Goal: Check status: Check status

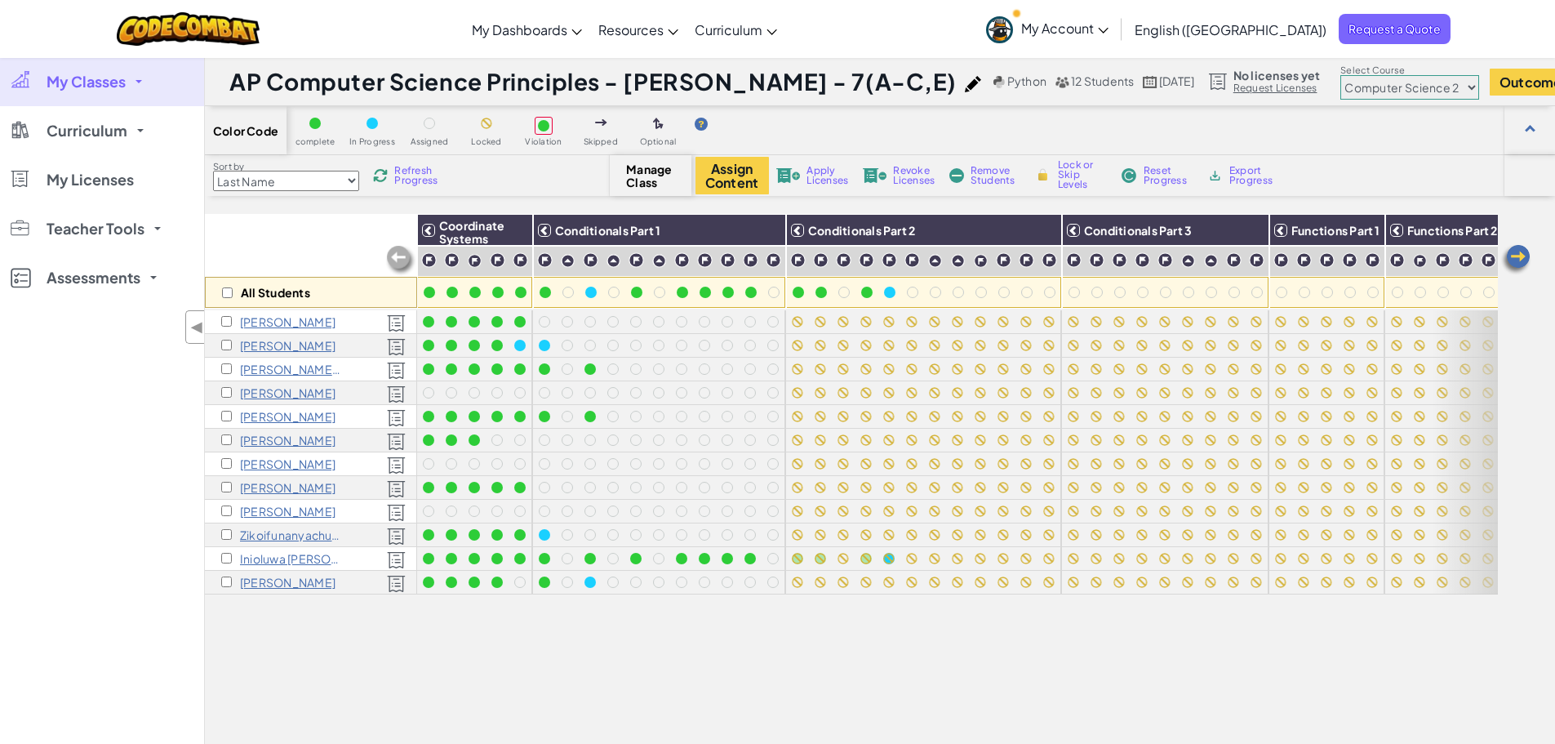
select select "5632661322961295f9428638"
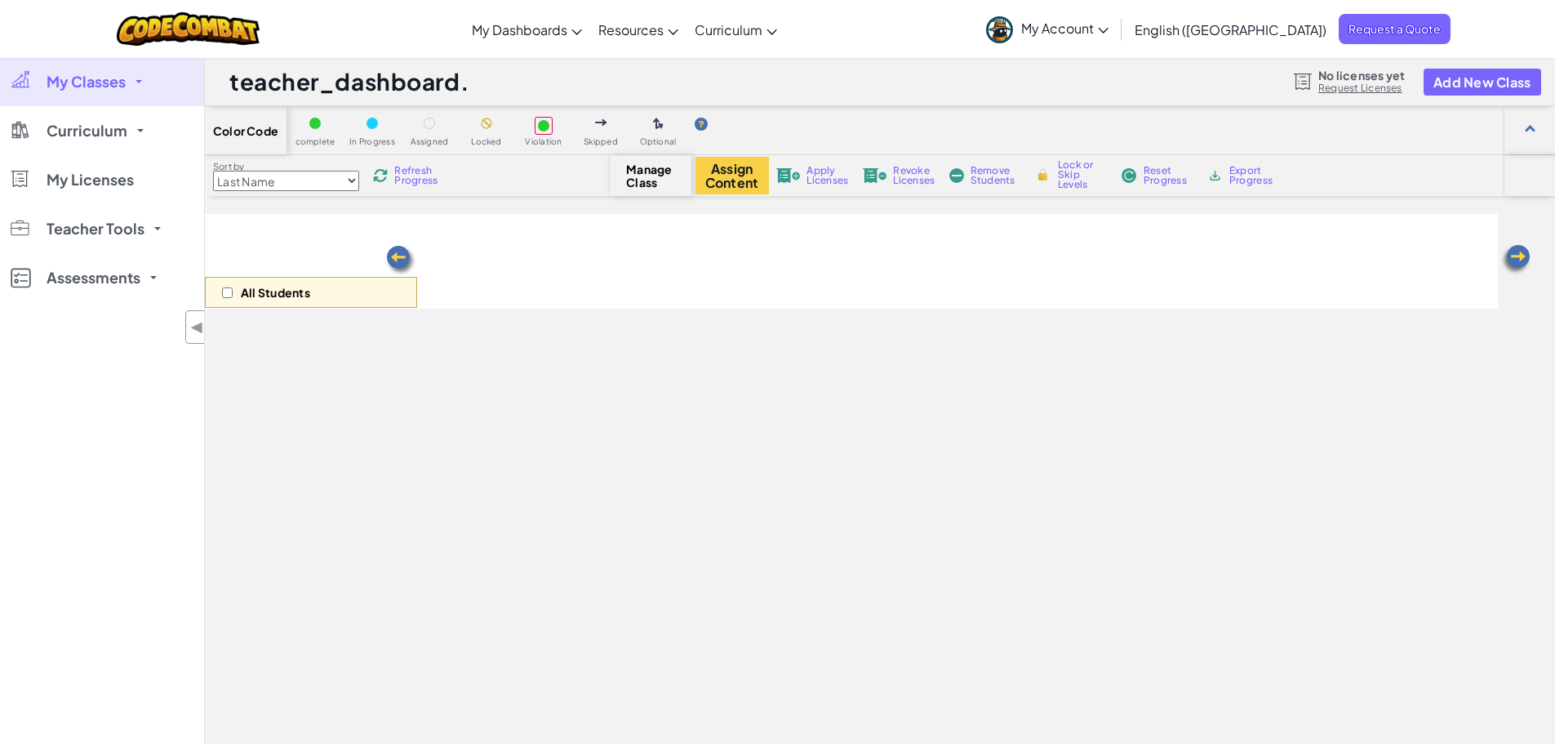
select select "5632661322961295f9428638"
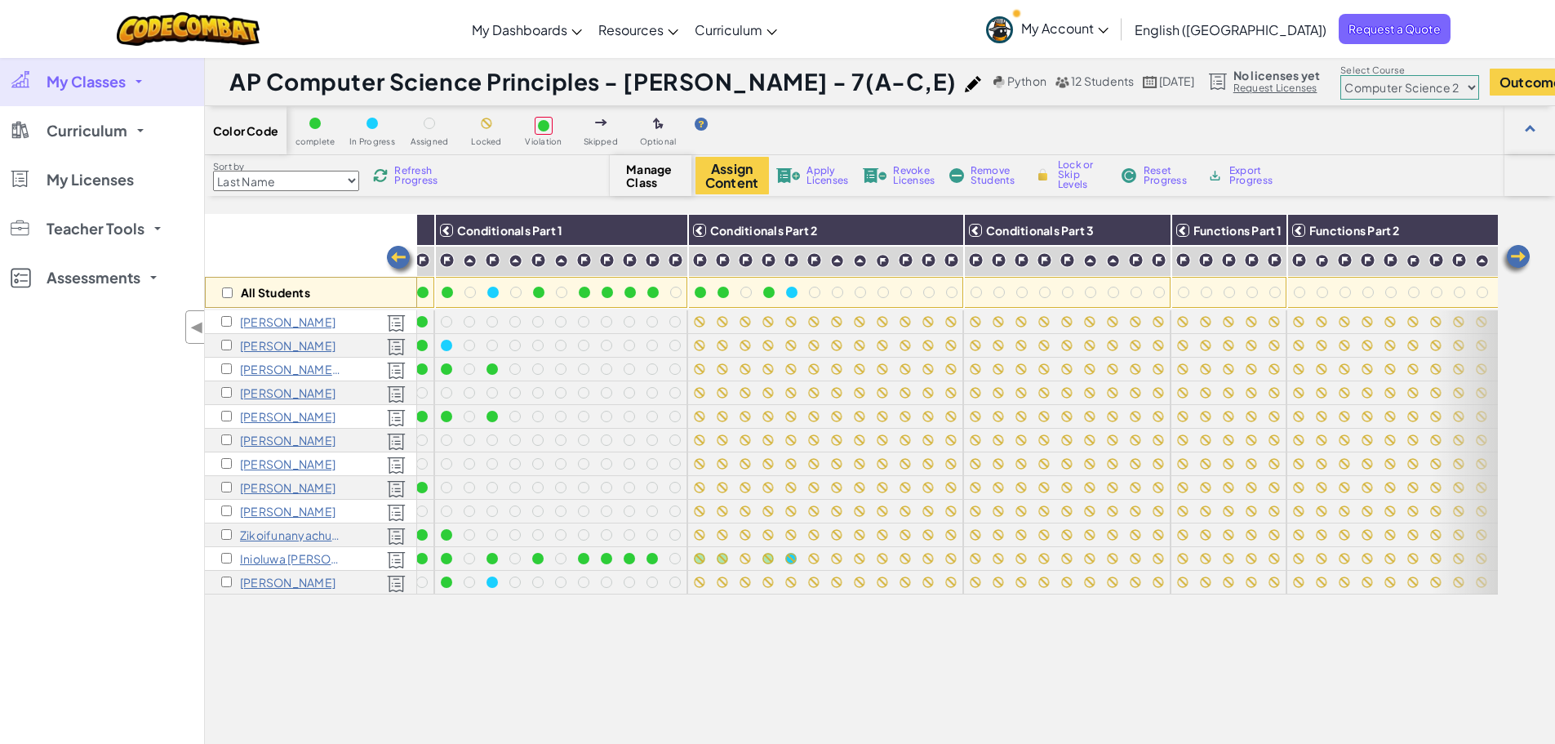
click at [415, 182] on span "Refresh Progress" at bounding box center [419, 176] width 51 height 20
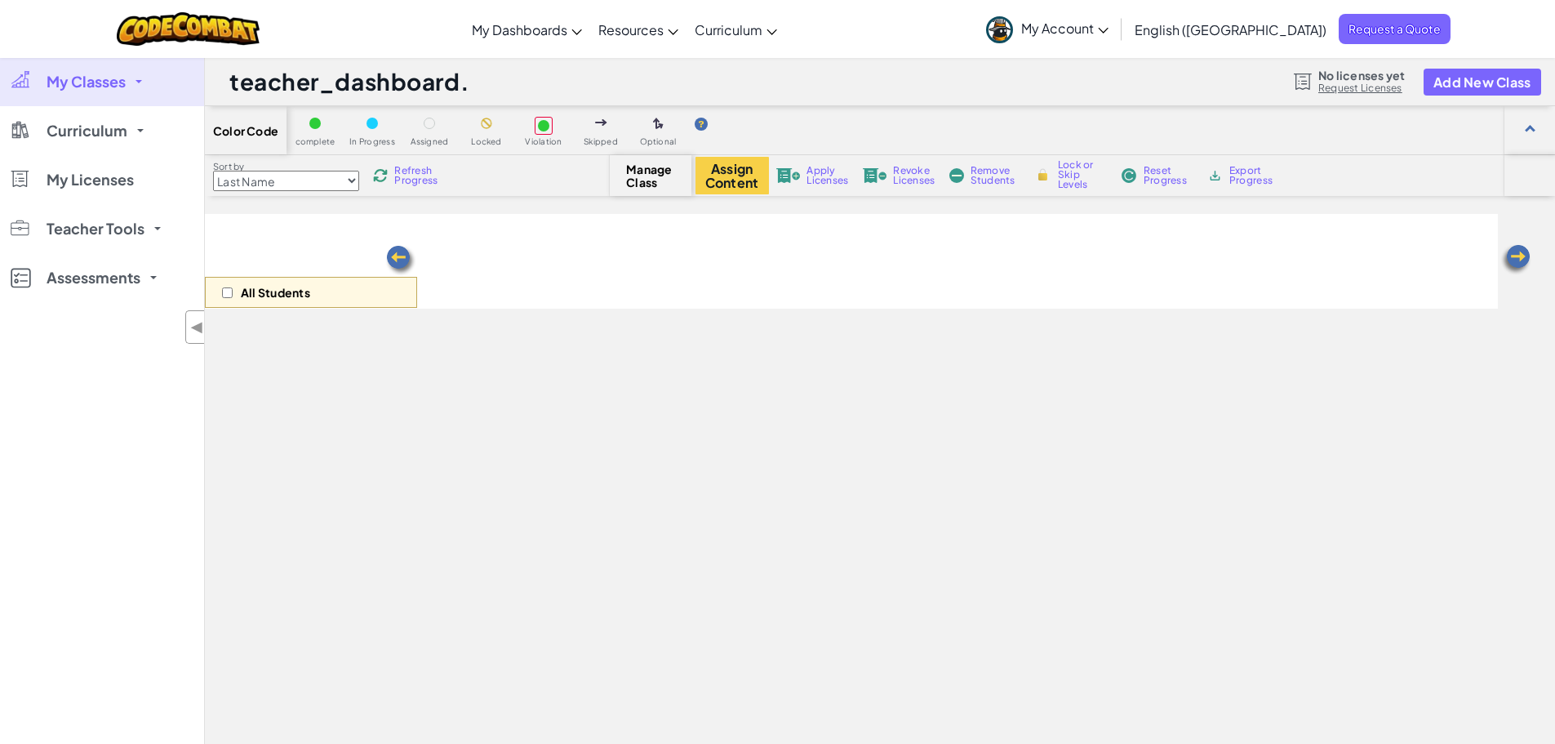
select select "5632661322961295f9428638"
